Goal: Information Seeking & Learning: Learn about a topic

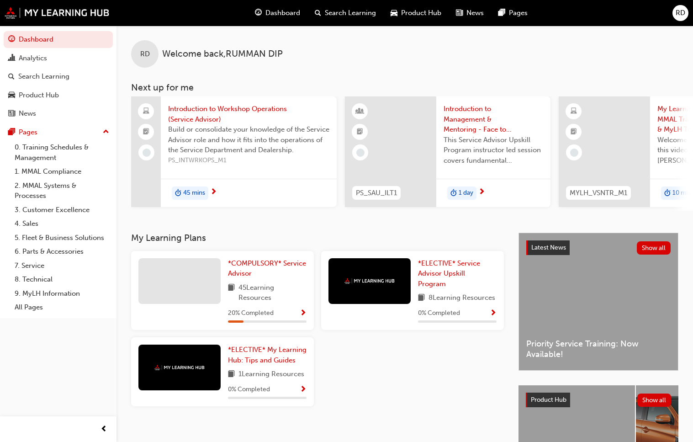
click at [336, 13] on span "Search Learning" at bounding box center [350, 13] width 51 height 11
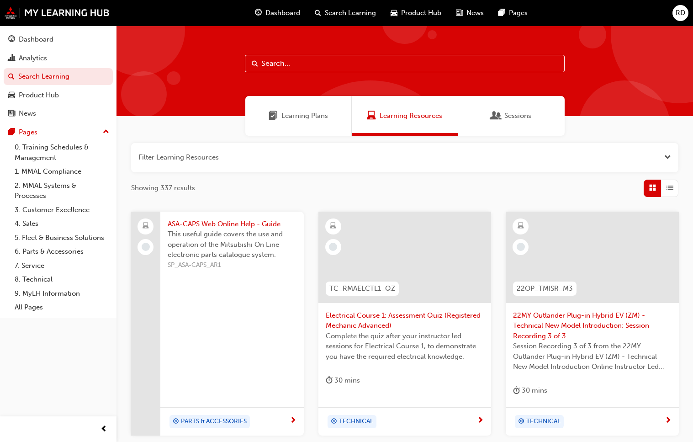
click at [307, 132] on div "Learning Plans" at bounding box center [298, 116] width 106 height 40
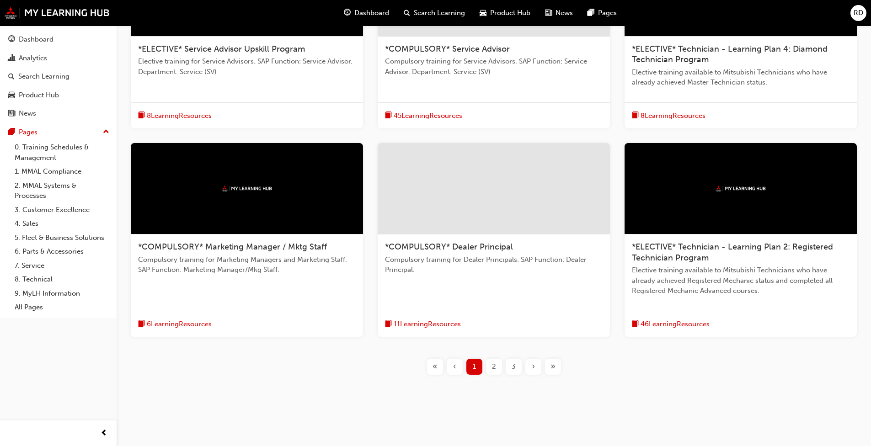
scroll to position [269, 0]
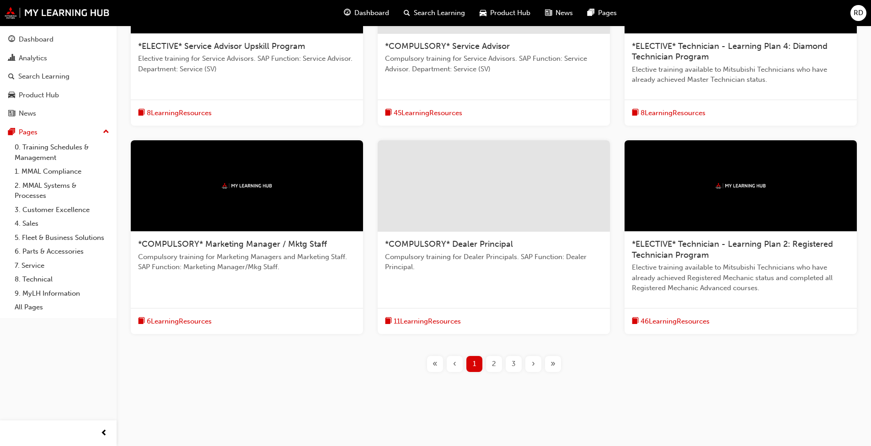
click at [457, 342] on span "2" at bounding box center [494, 364] width 4 height 11
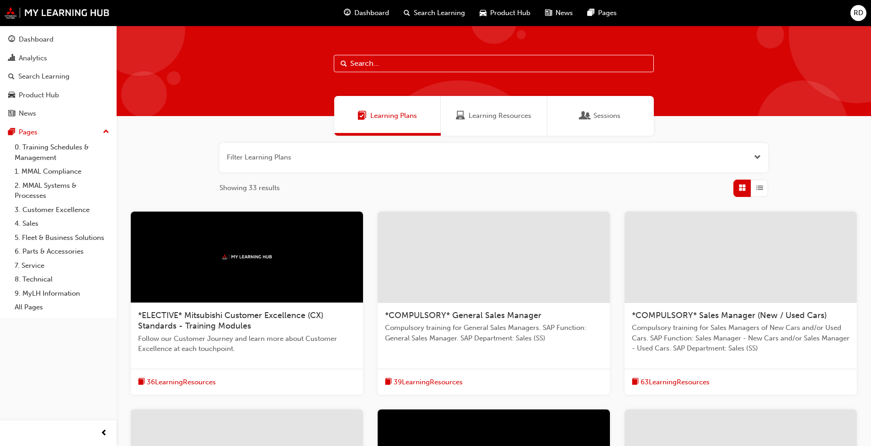
click at [393, 62] on input "text" at bounding box center [494, 63] width 320 height 17
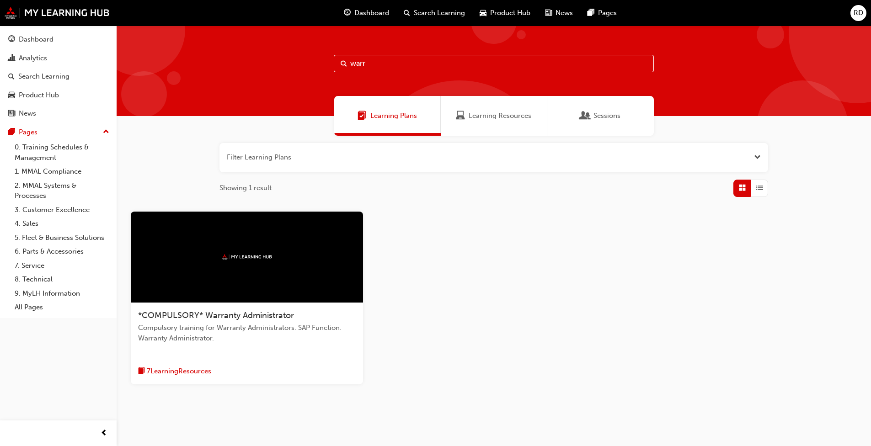
type input "warr"
click at [293, 307] on div "*COMPULSORY* Warranty Administrator Compulsory training for Warranty Administra…" at bounding box center [247, 330] width 232 height 55
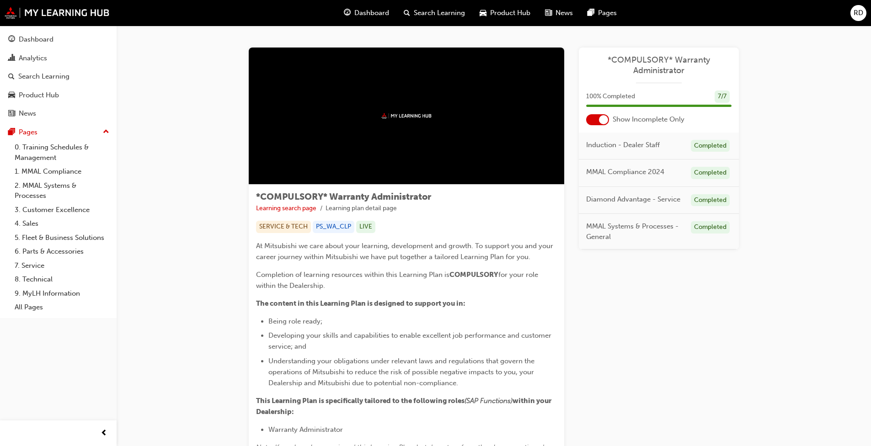
click at [368, 6] on div "Dashboard" at bounding box center [366, 13] width 60 height 19
